Goal: Information Seeking & Learning: Learn about a topic

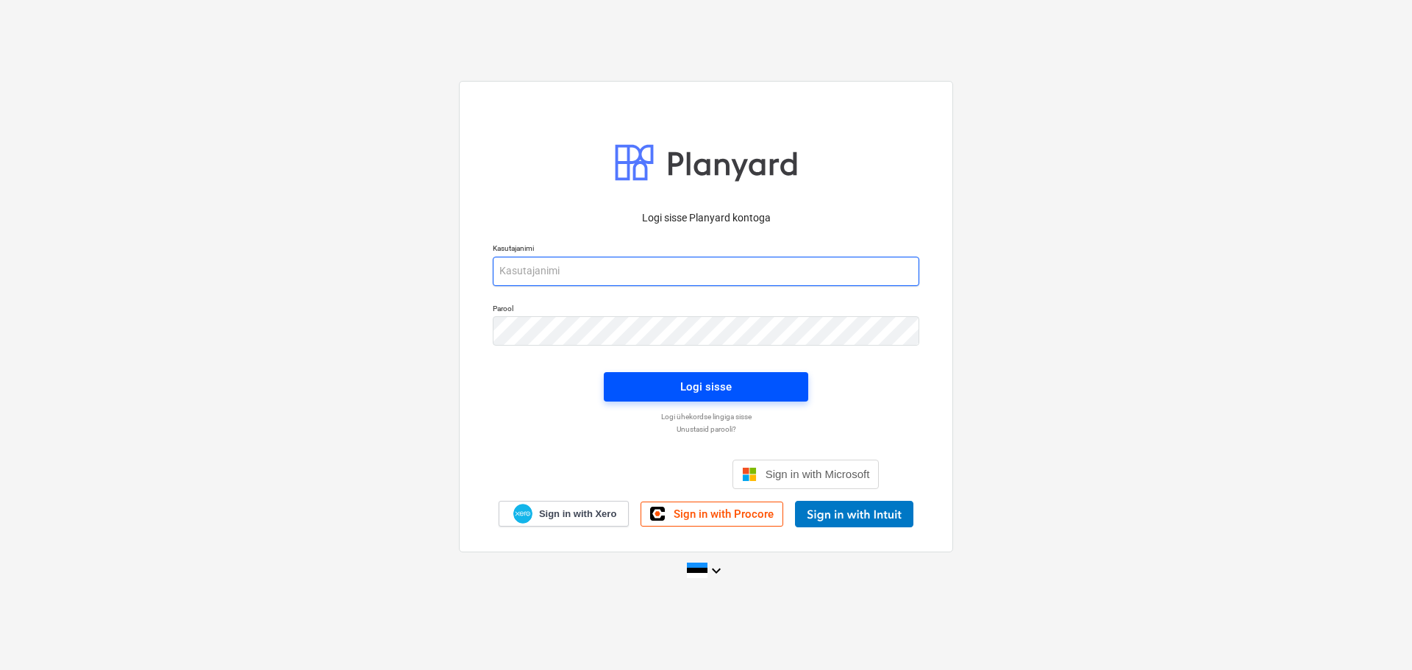
type input "[EMAIL_ADDRESS][DOMAIN_NAME]"
click at [700, 393] on div "Logi sisse" at bounding box center [705, 386] width 51 height 19
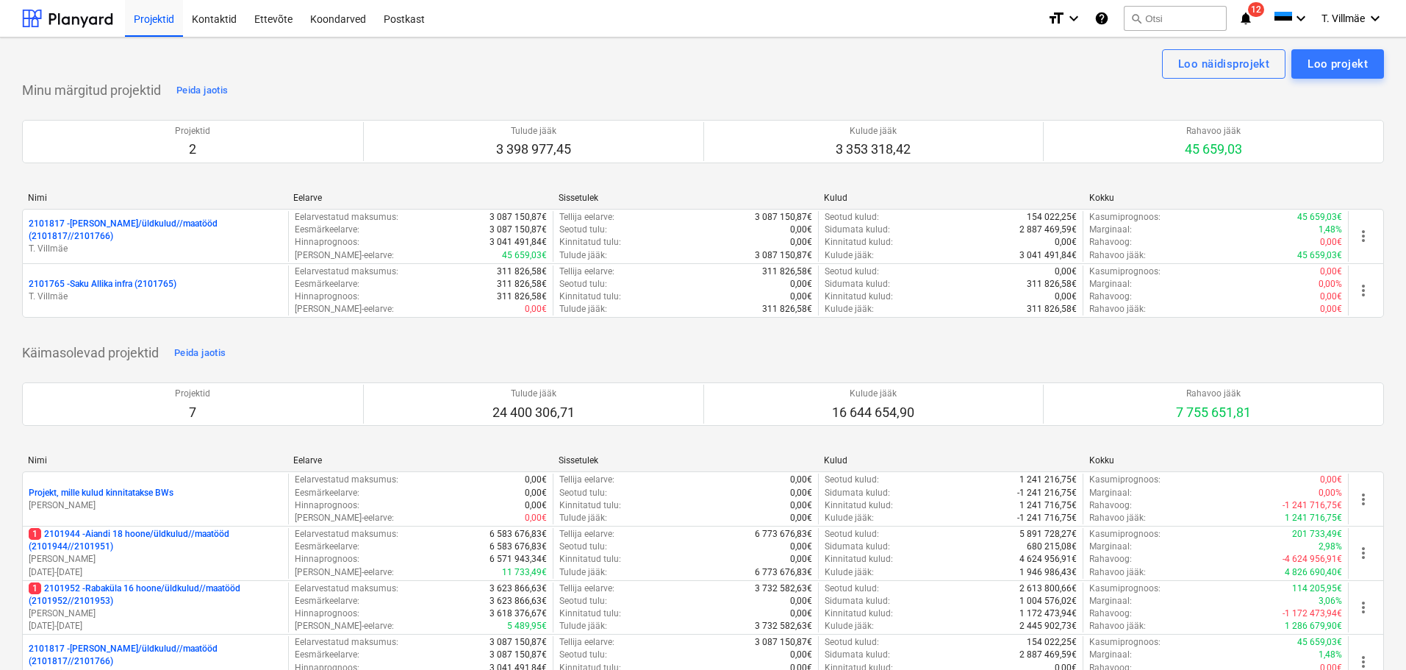
click at [155, 239] on p "2101817 - [PERSON_NAME]/üldkulud//maatööd (2101817//2101766)" at bounding box center [156, 230] width 254 height 25
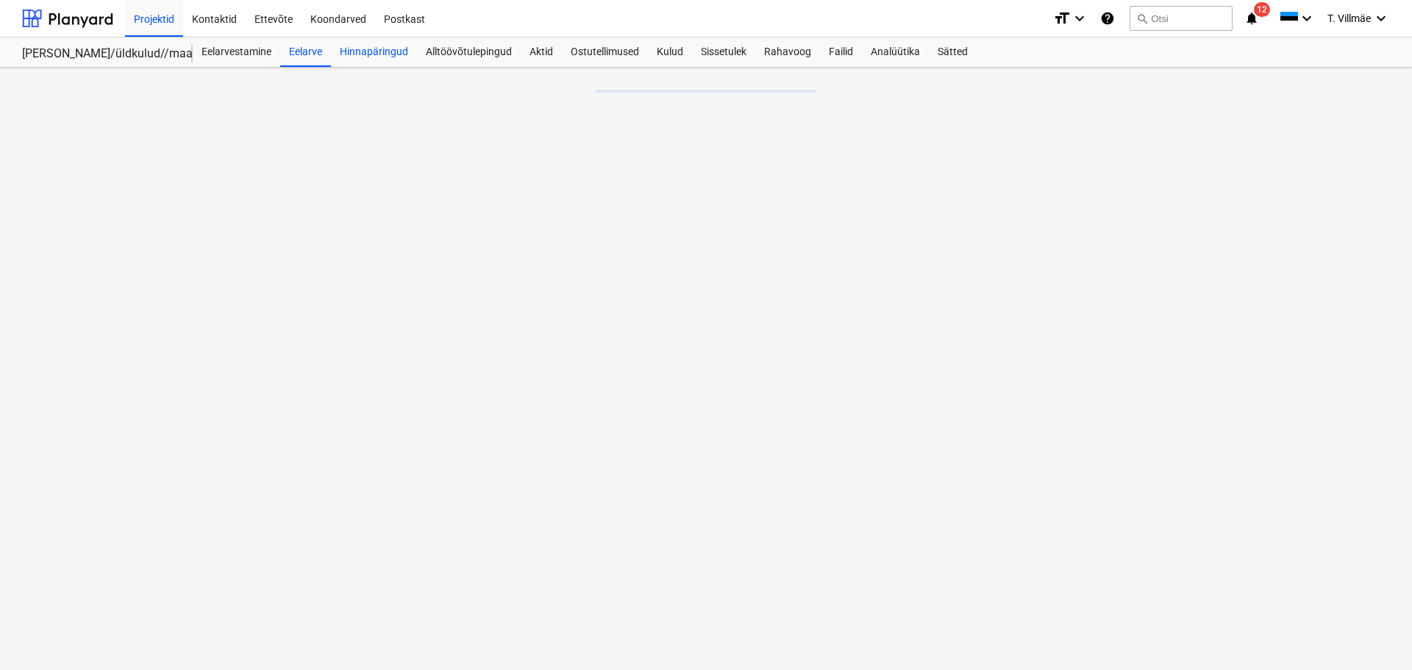
click at [387, 56] on div "Hinnapäringud" at bounding box center [374, 51] width 86 height 29
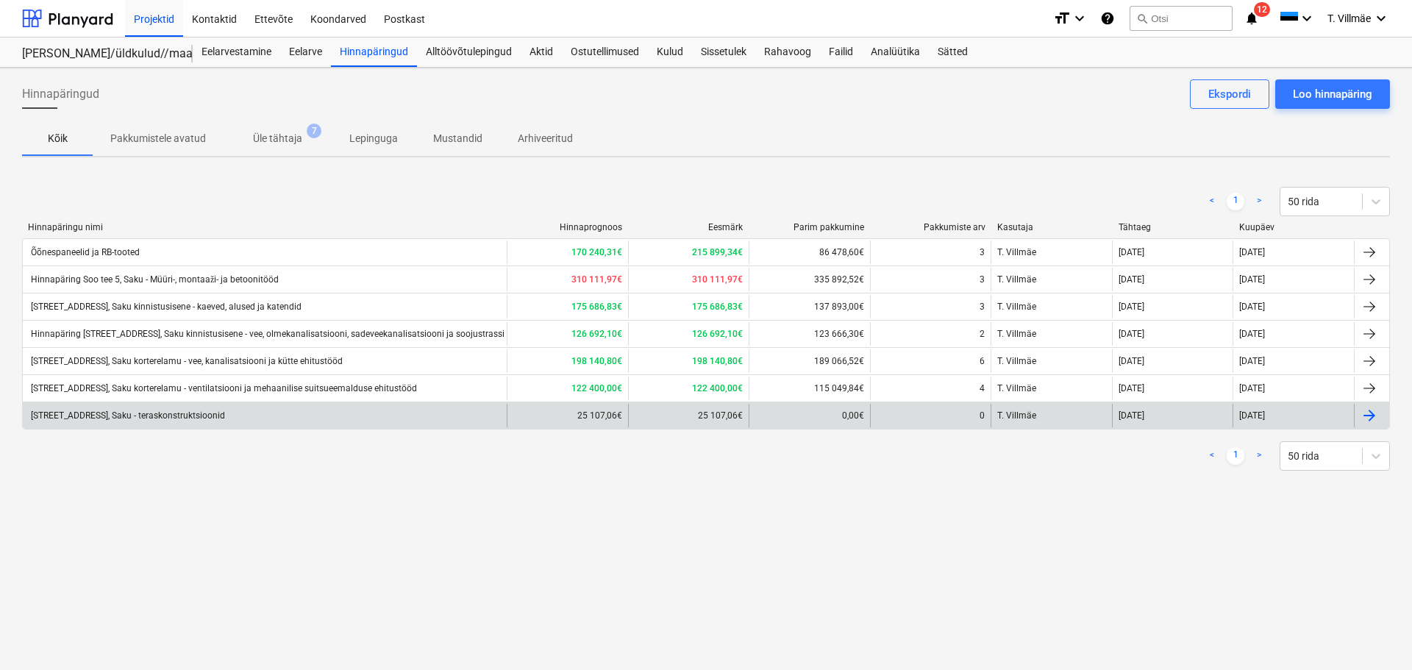
click at [165, 414] on div "[STREET_ADDRESS], Saku - teraskonstruktsioonid" at bounding box center [127, 415] width 196 height 10
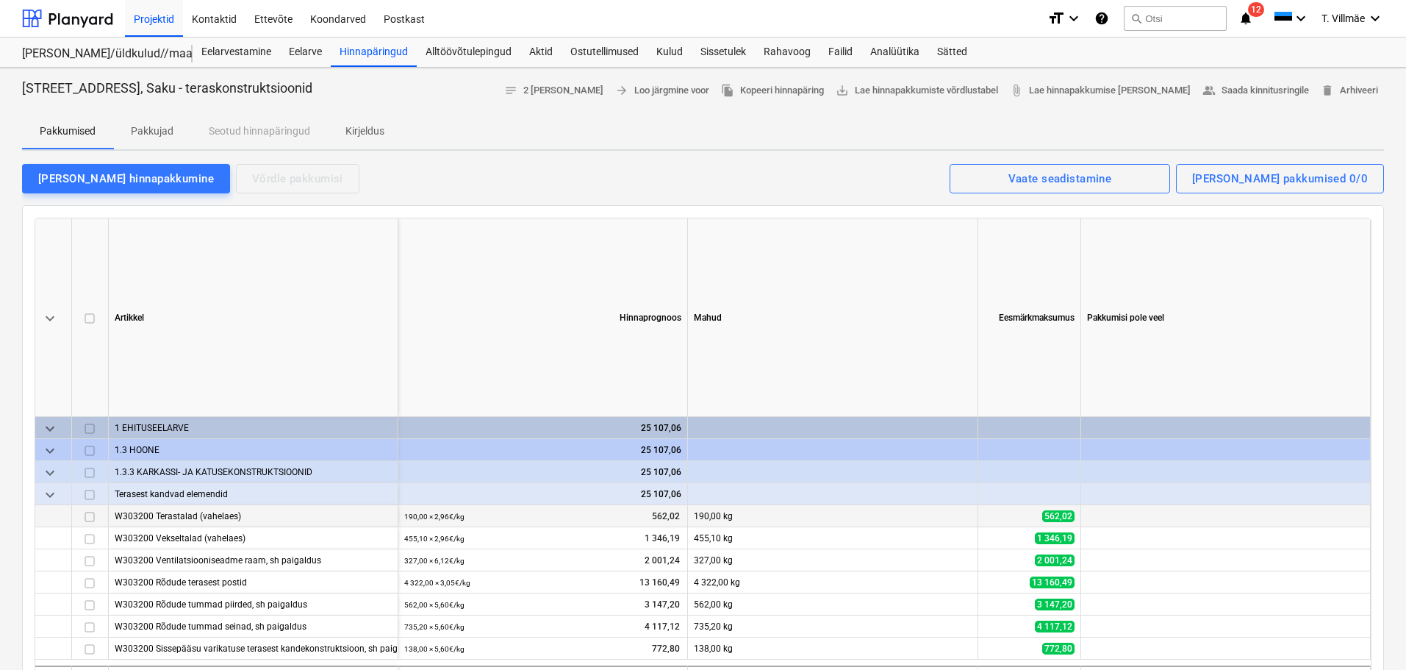
click at [158, 131] on p "Pakkujad" at bounding box center [152, 131] width 43 height 15
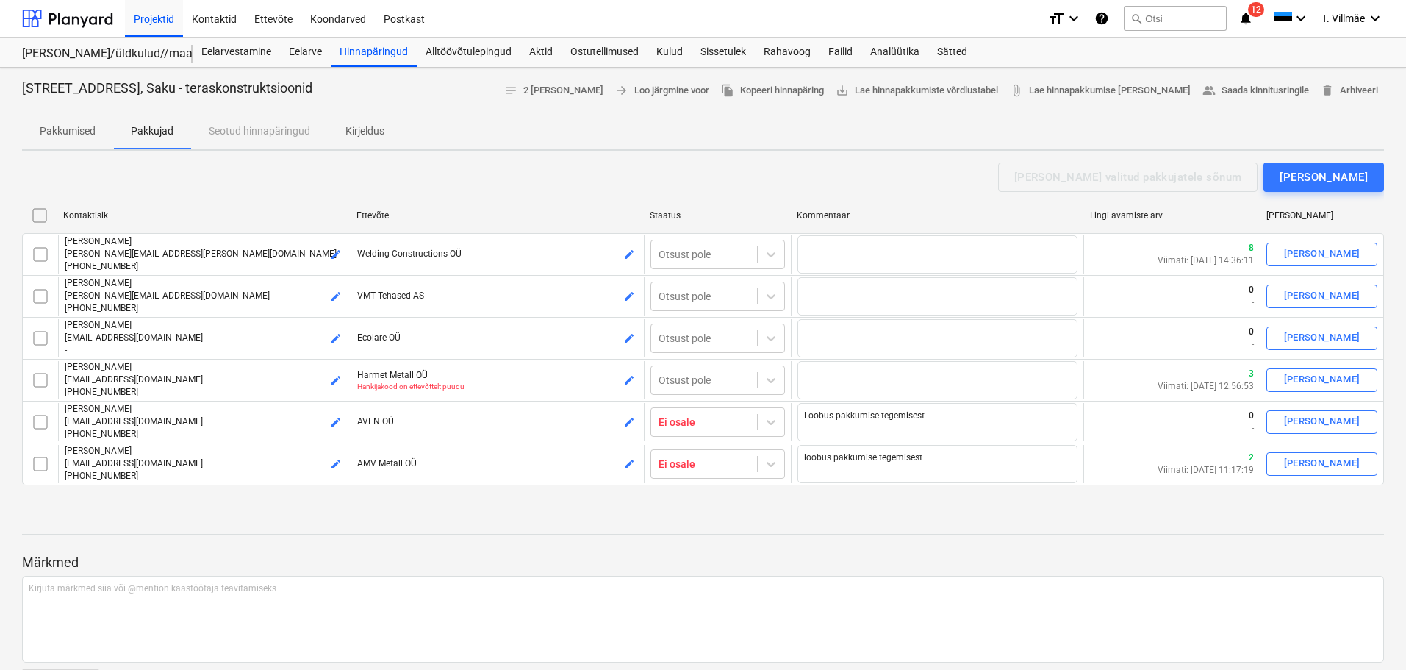
click at [356, 127] on p "Kirjeldus" at bounding box center [365, 131] width 39 height 15
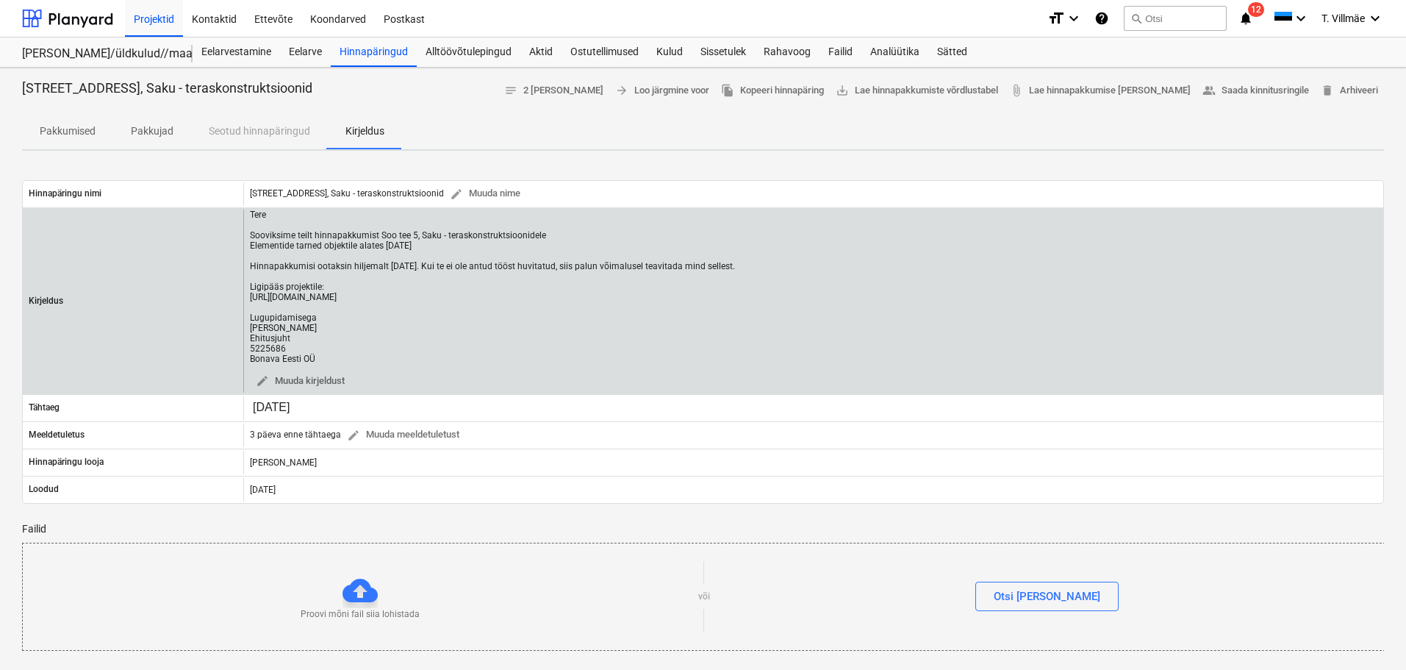
click at [260, 219] on div "Tere Sooviksime teilt hinnapakkumist Soo tee 5, Saku - teraskonstruktsioonidele…" at bounding box center [492, 287] width 485 height 154
click at [249, 215] on div "Tere Sooviksime teilt hinnapakkumist Soo tee 5, Saku - teraskonstruktsioonidele…" at bounding box center [813, 301] width 1140 height 183
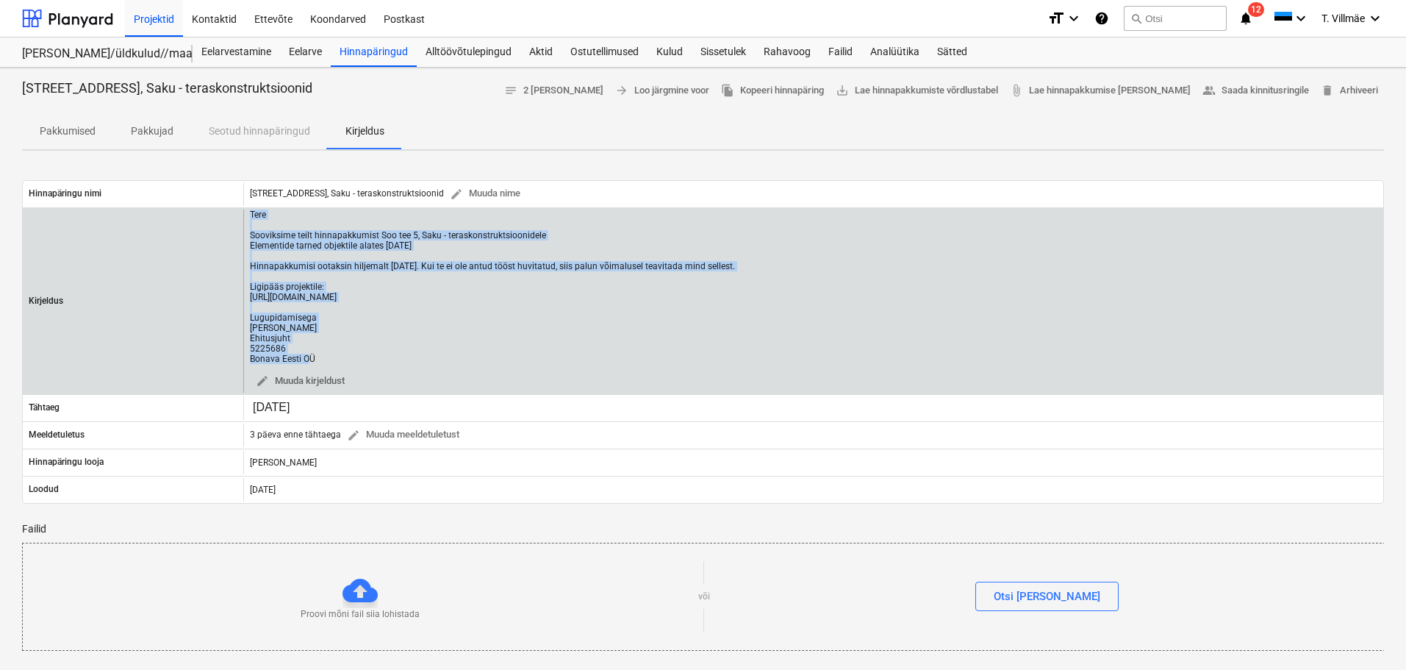
drag, startPoint x: 251, startPoint y: 214, endPoint x: 571, endPoint y: 296, distance: 329.4
click at [571, 296] on div "Tere Sooviksime teilt hinnapakkumist Soo tee 5, Saku - teraskonstruktsioonidele…" at bounding box center [492, 287] width 485 height 154
copy div "Tere Sooviksime teilt hinnapakkumist Soo tee 5, Saku - teraskonstruktsioonidele…"
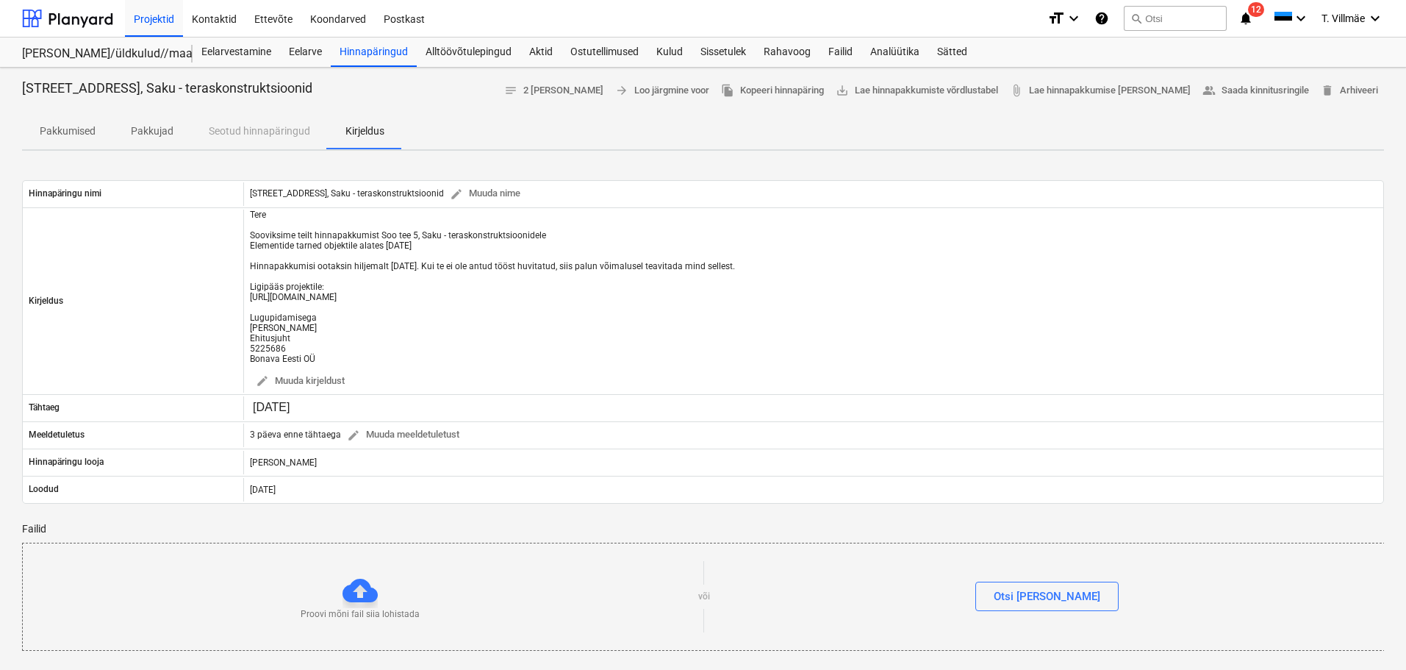
click at [396, 161] on div "Hinnapäring Soo tee 5, Saku - teraskonstruktsioonid notes 2 [PERSON_NAME] arrow…" at bounding box center [703, 638] width 1406 height 1140
